Goal: Navigation & Orientation: Find specific page/section

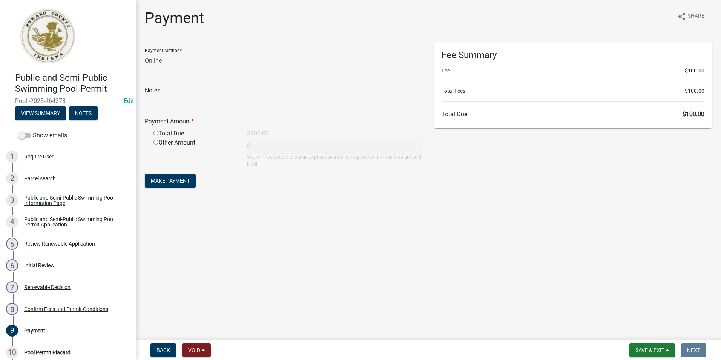
select select "3: 3"
click at [651, 354] on button "Save & Exit" at bounding box center [652, 350] width 46 height 14
click at [646, 335] on button "Save & Exit" at bounding box center [645, 330] width 60 height 18
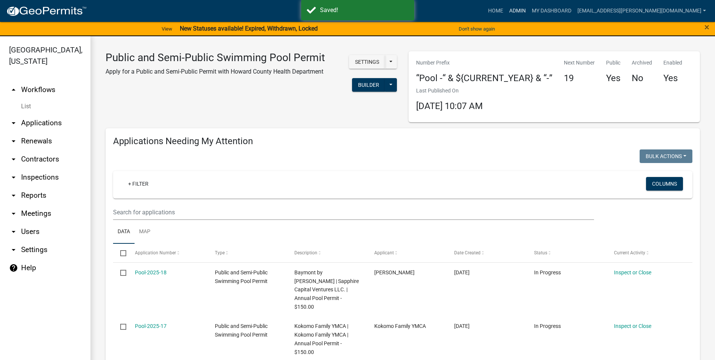
click at [529, 11] on link "Admin" at bounding box center [517, 11] width 23 height 14
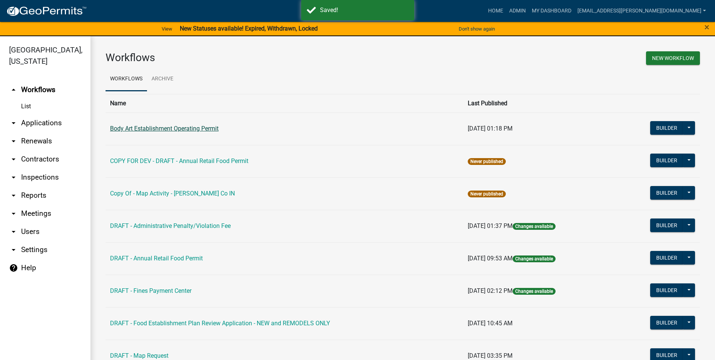
click at [161, 130] on link "Body Art Establishment Operating Permit" at bounding box center [164, 128] width 109 height 7
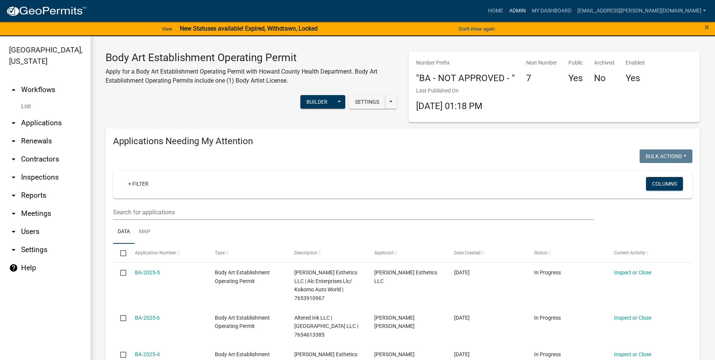
click at [529, 8] on link "Admin" at bounding box center [517, 11] width 23 height 14
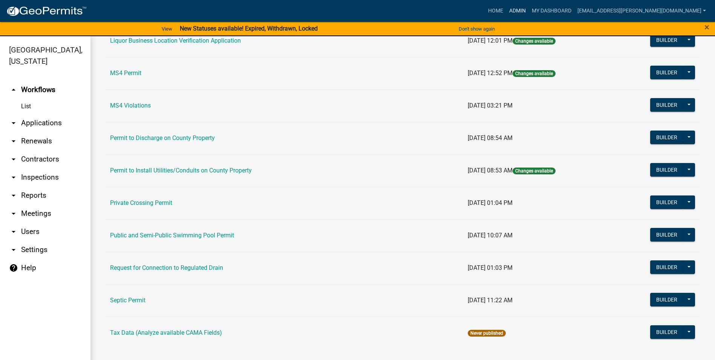
scroll to position [608, 0]
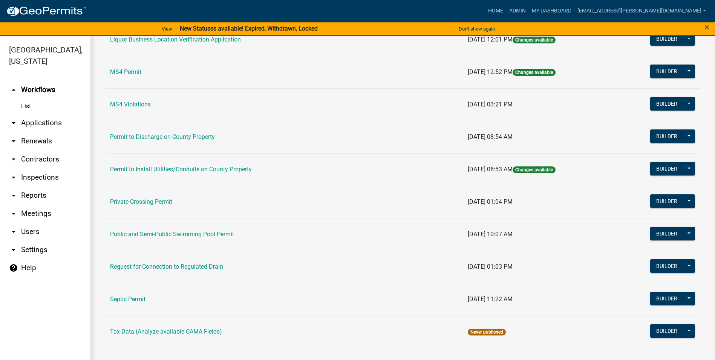
click at [232, 235] on link "Public and Semi-Public Swimming Pool Permit" at bounding box center [172, 233] width 124 height 7
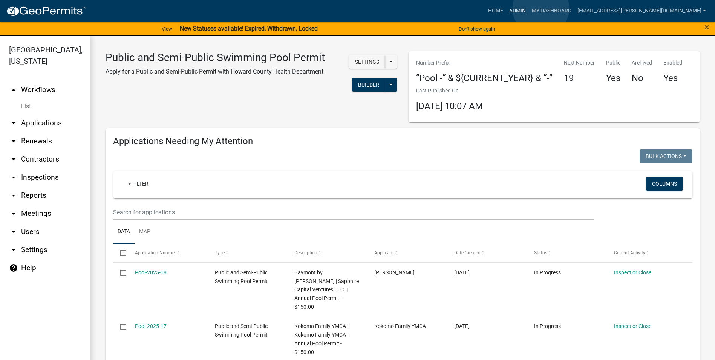
click at [529, 8] on link "Admin" at bounding box center [517, 11] width 23 height 14
